Goal: Task Accomplishment & Management: Use online tool/utility

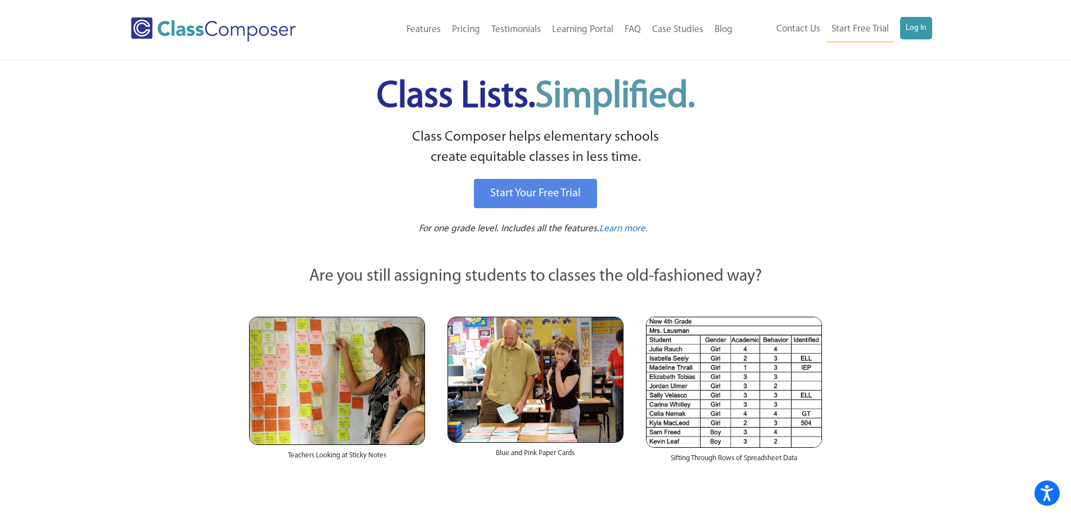
click at [920, 40] on ul "Contact Us Start Free Trial Log In" at bounding box center [851, 29] width 161 height 25
click at [920, 29] on link "Log In" at bounding box center [916, 28] width 32 height 22
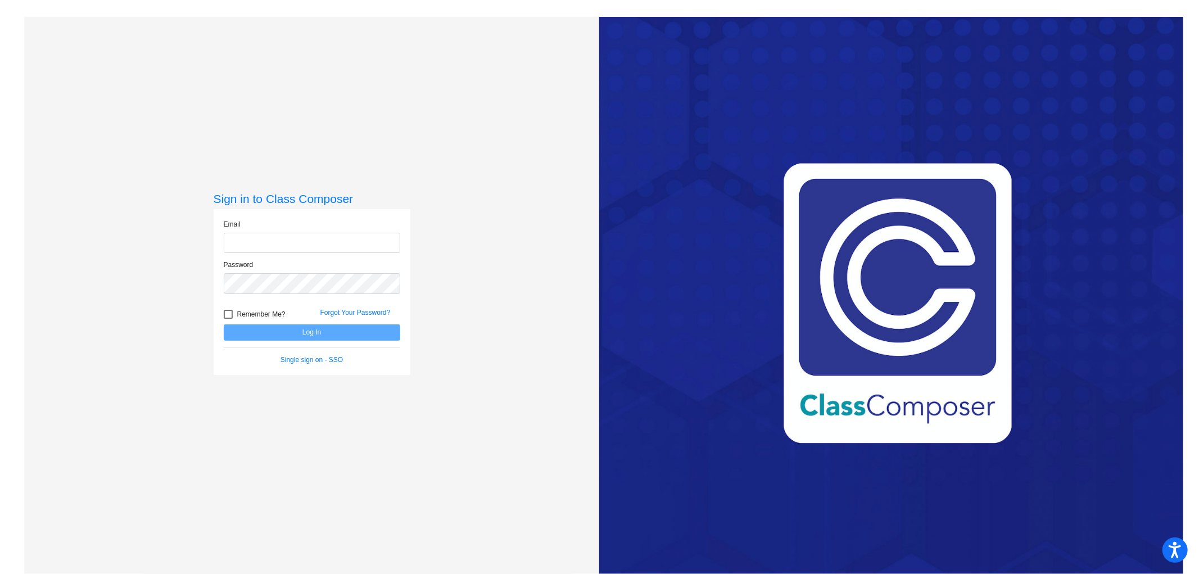
type input "kshellabarger@cvs.k12.mi.us"
click at [377, 331] on button "Log In" at bounding box center [312, 332] width 177 height 16
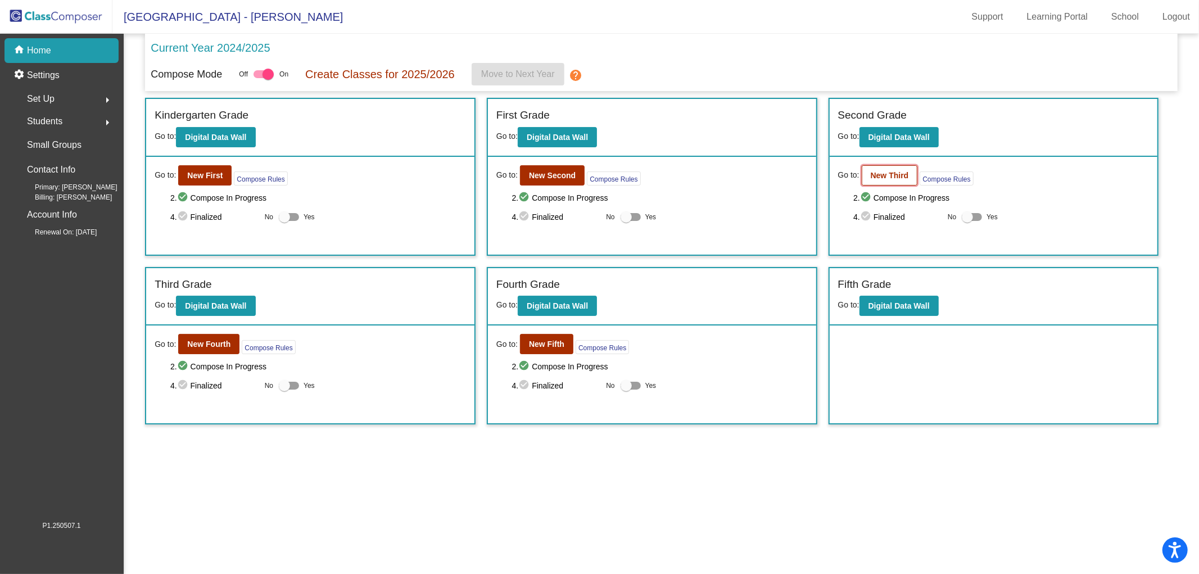
click at [885, 168] on button "New Third" at bounding box center [890, 175] width 56 height 20
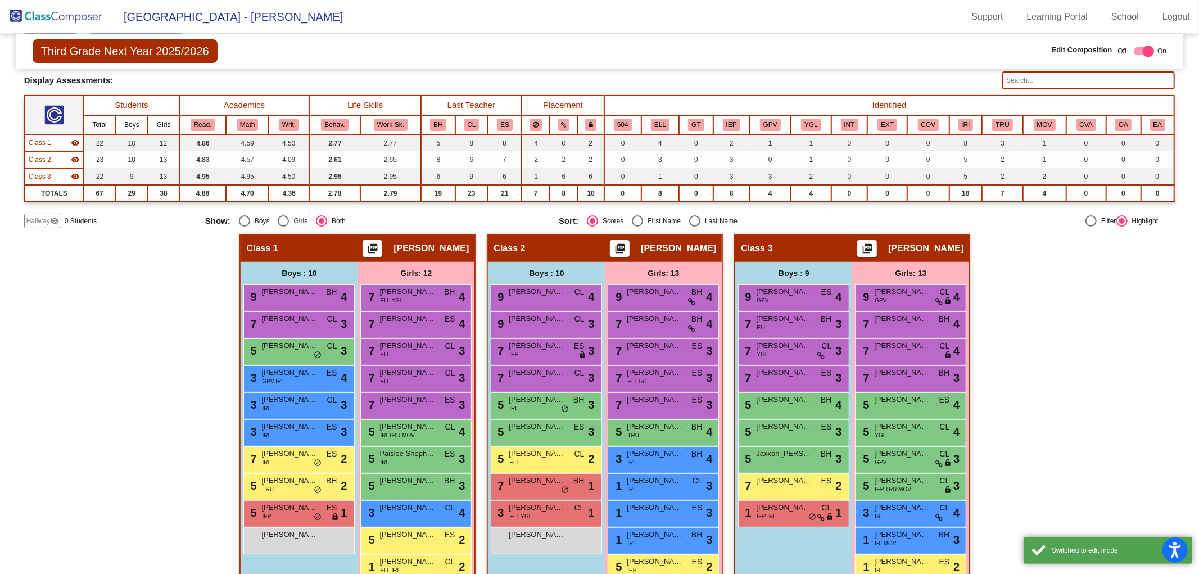
scroll to position [139, 0]
